Goal: Information Seeking & Learning: Find specific fact

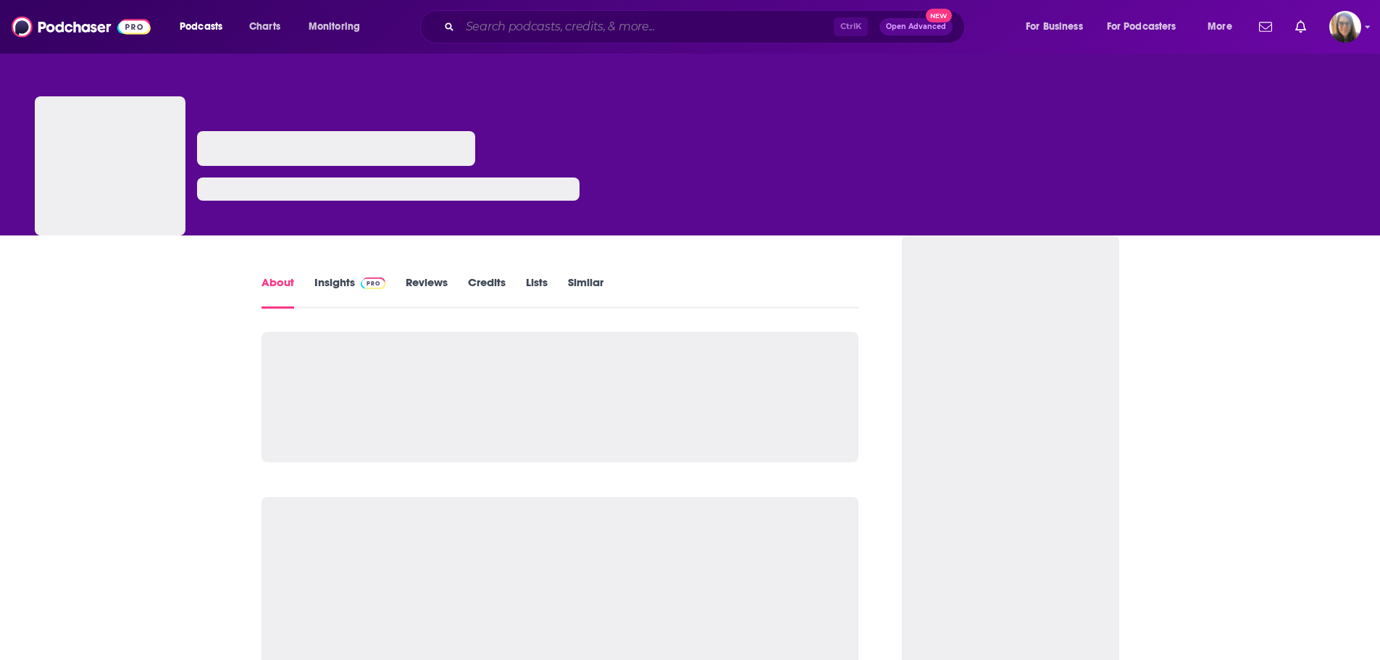
click at [540, 29] on input "Search podcasts, credits, & more..." at bounding box center [647, 26] width 374 height 23
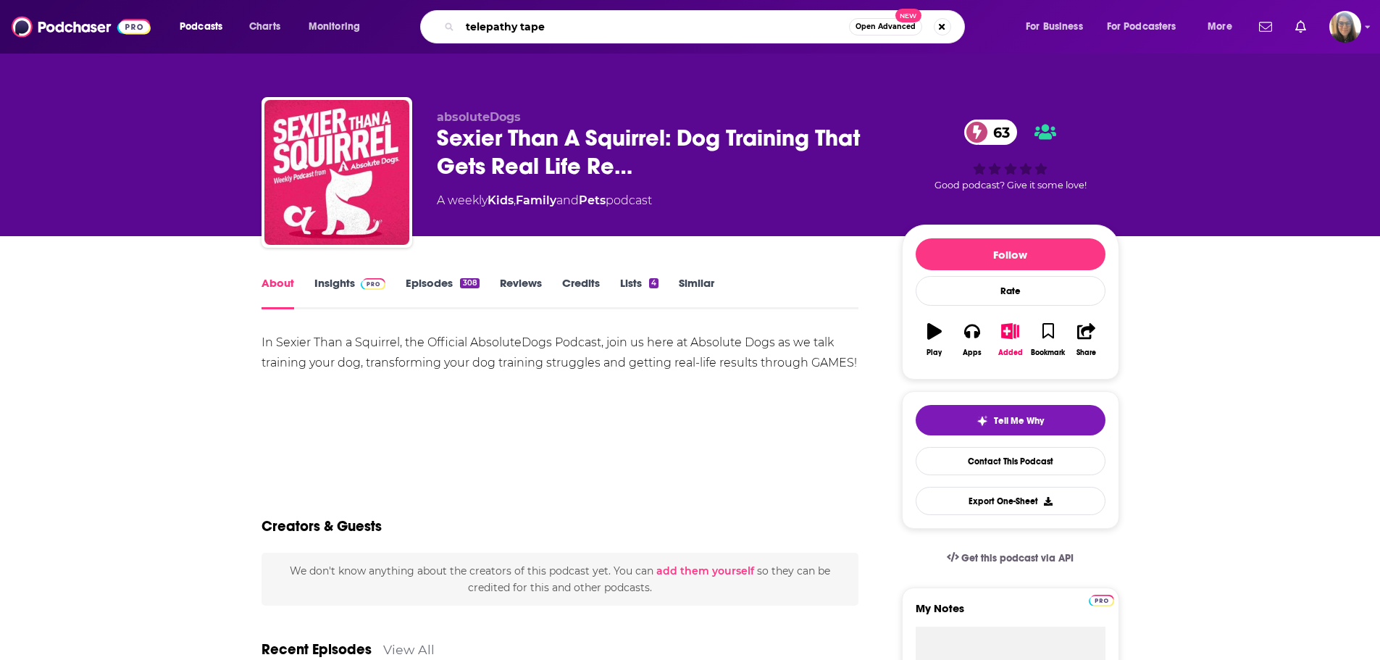
type input "telepathy tapes"
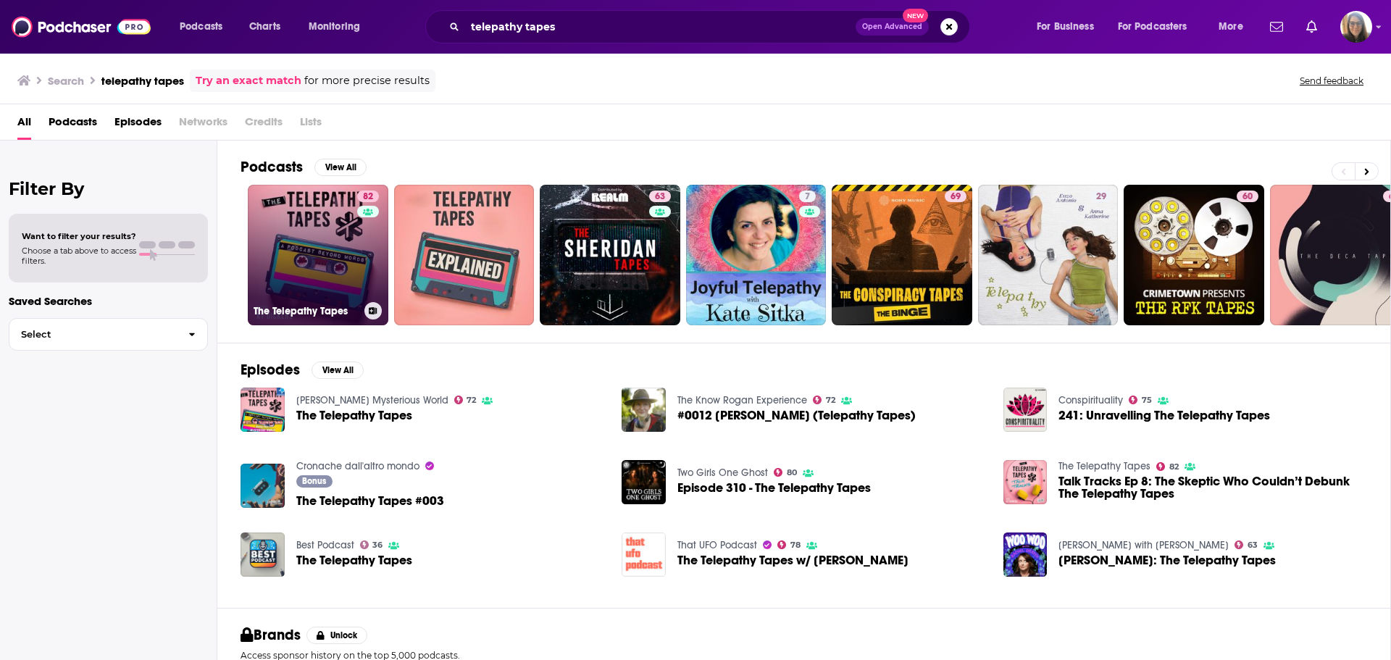
click at [338, 242] on link "82 The Telepathy Tapes" at bounding box center [318, 255] width 141 height 141
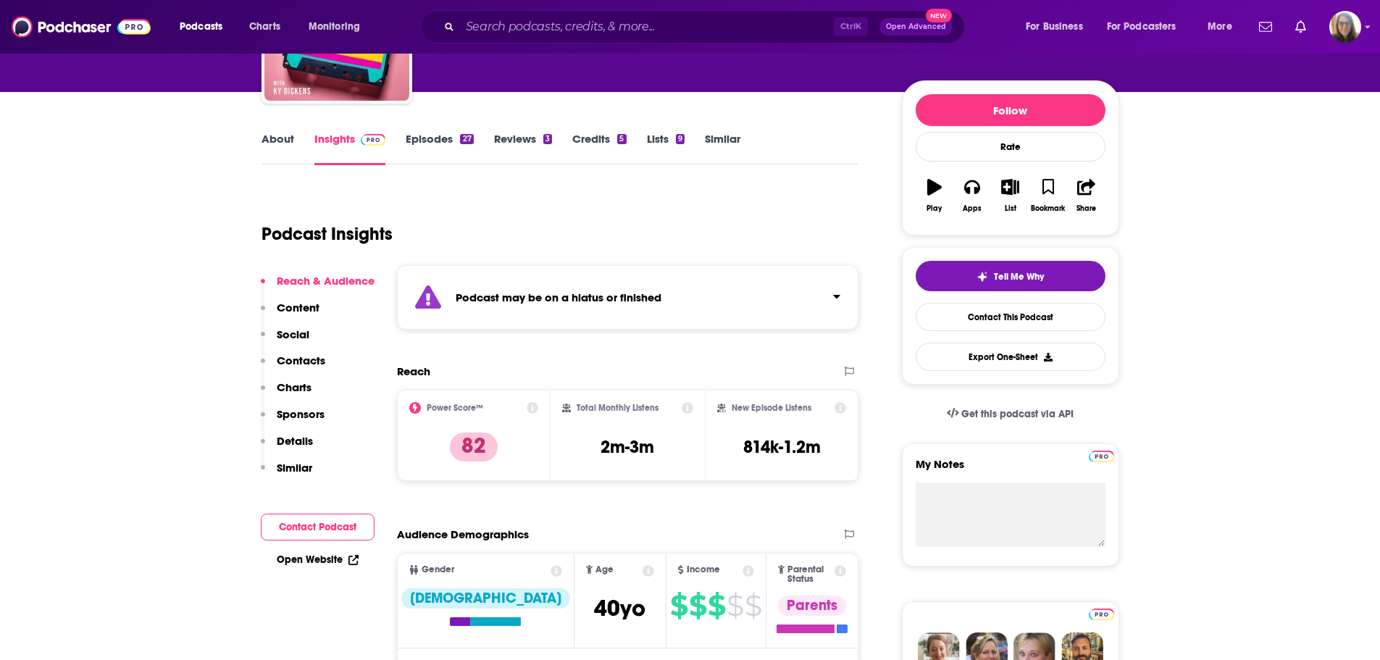
scroll to position [145, 0]
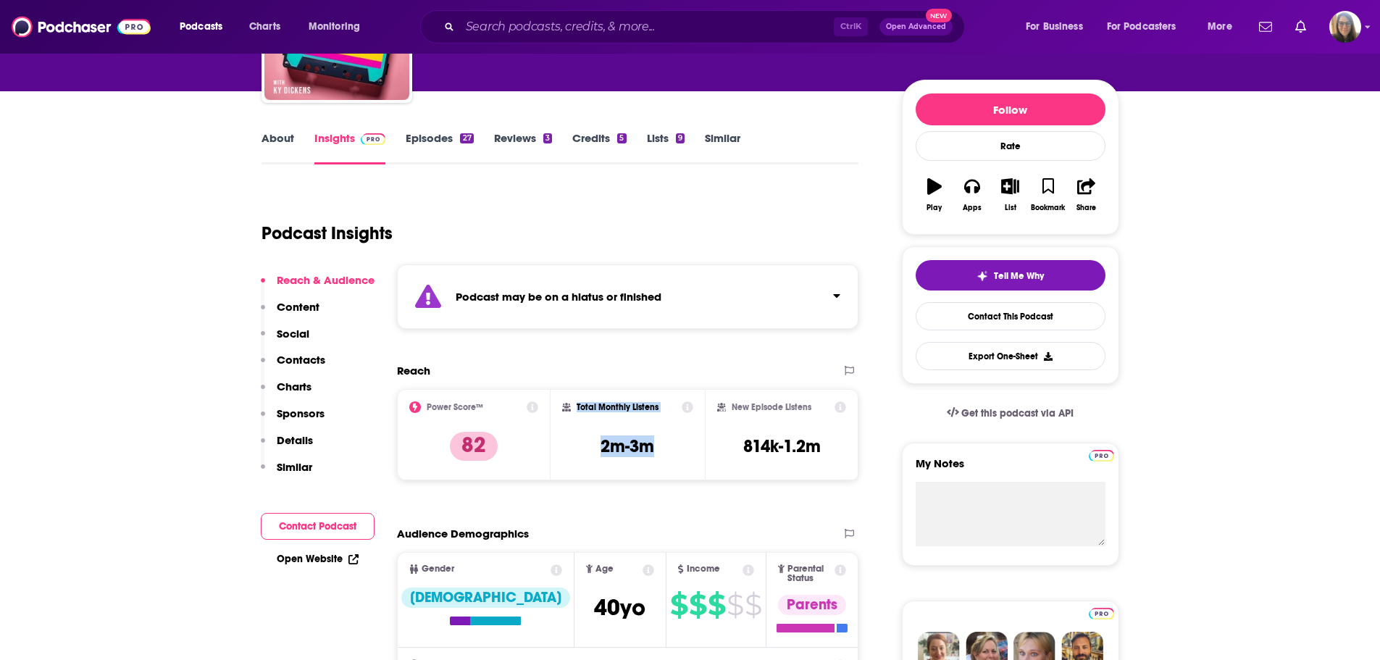
drag, startPoint x: 659, startPoint y: 442, endPoint x: 573, endPoint y: 404, distance: 94.4
click at [573, 404] on div "Total Monthly Listens 2m-3m" at bounding box center [627, 434] width 131 height 67
copy div "Total Monthly Listens 2m-3m"
drag, startPoint x: 828, startPoint y: 443, endPoint x: 739, endPoint y: 440, distance: 89.2
click at [739, 440] on div "New Episode Listens 814k-1.2m" at bounding box center [782, 434] width 130 height 67
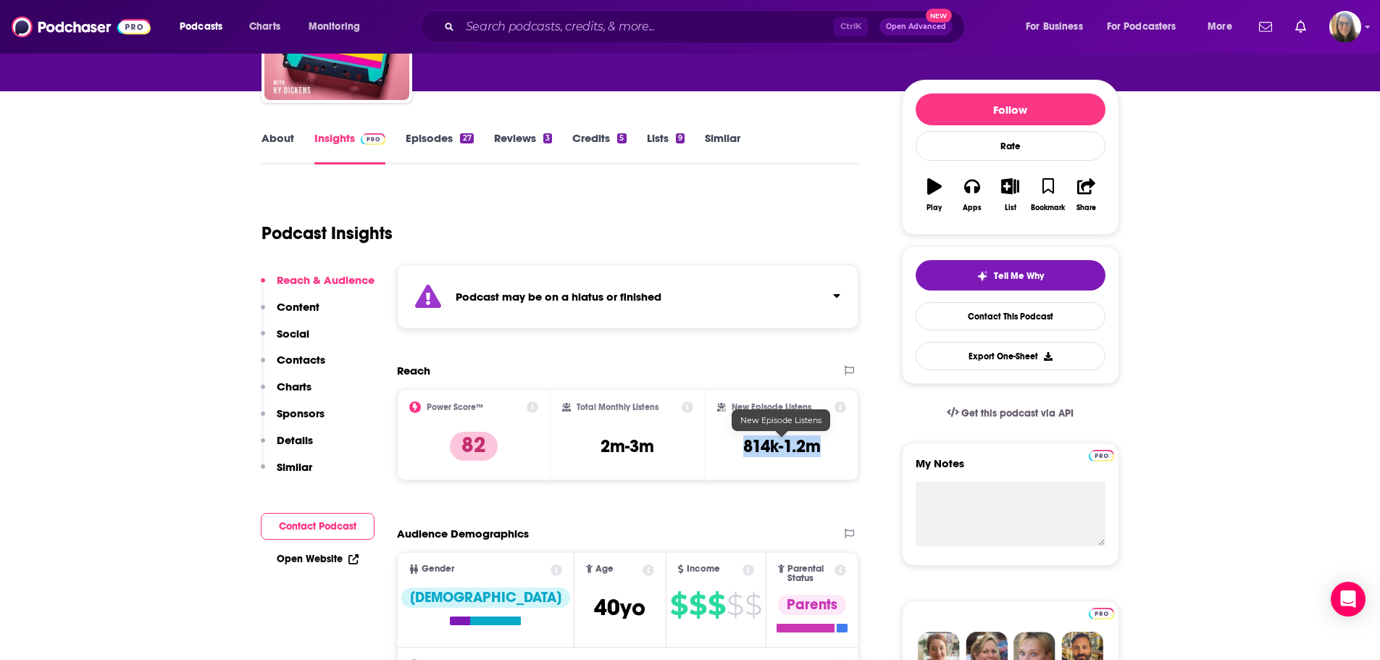
copy h3 "814k-1.2m"
drag, startPoint x: 814, startPoint y: 406, endPoint x: 730, endPoint y: 402, distance: 84.2
click at [730, 402] on div "New Episode Listens" at bounding box center [782, 407] width 130 height 12
copy h2 "New Episode Listens"
